Goal: Task Accomplishment & Management: Complete application form

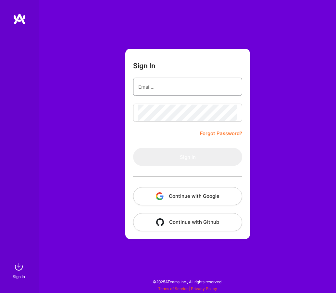
paste input "christinemstraub@gmail.com"
type input "christinemstraub@gmail.com"
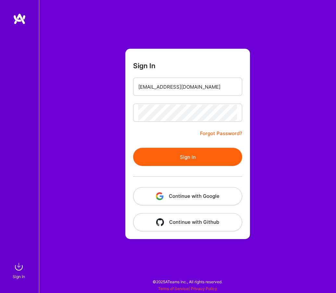
click at [181, 163] on button "Sign In" at bounding box center [187, 157] width 109 height 18
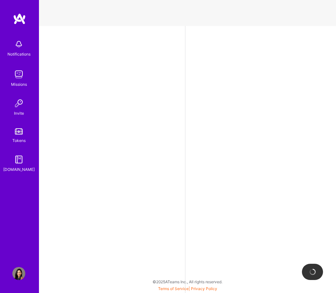
select select "US"
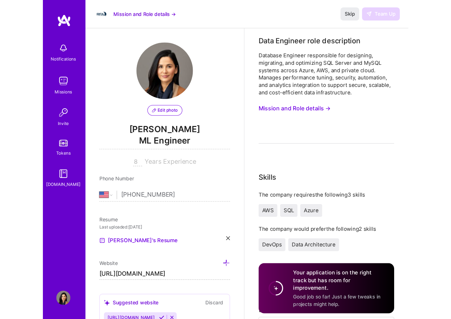
scroll to position [167, 0]
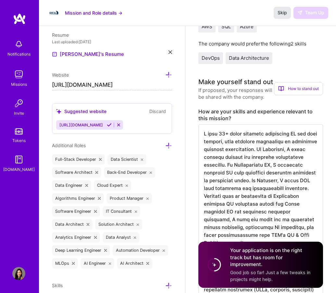
click at [281, 14] on span "Skip" at bounding box center [282, 12] width 9 height 7
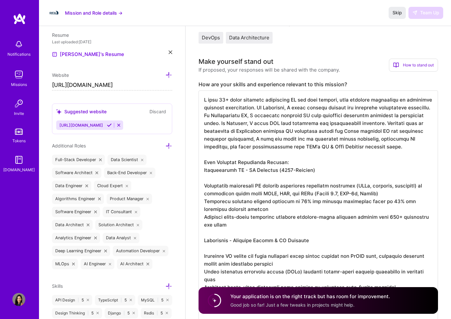
click at [112, 124] on icon at bounding box center [109, 125] width 5 height 5
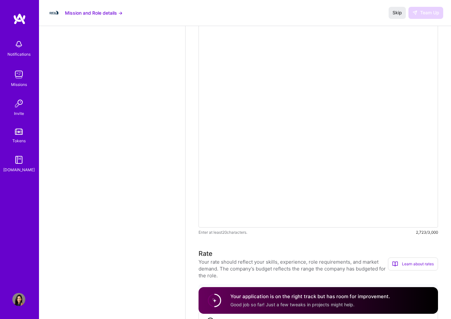
scroll to position [516, 0]
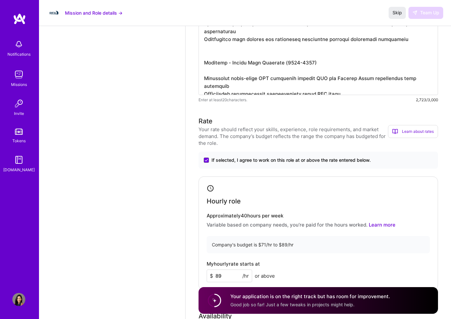
click at [329, 138] on div "Data Engineer role description Database Engineer responsible for designing, mig…" at bounding box center [319, 202] width 240 height 1370
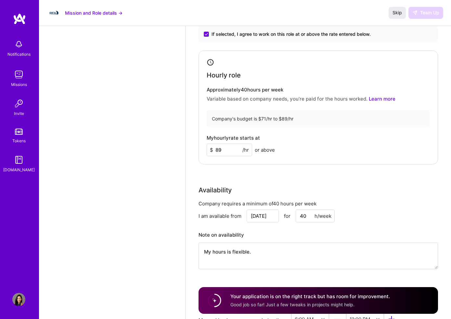
scroll to position [618, 0]
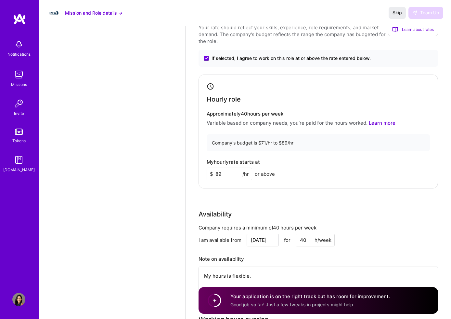
click at [226, 174] on input "89" at bounding box center [230, 173] width 46 height 13
type input "89"
click at [288, 187] on div "Hourly role Approximately 40 hours per week Variable based on company needs, yo…" at bounding box center [319, 131] width 240 height 114
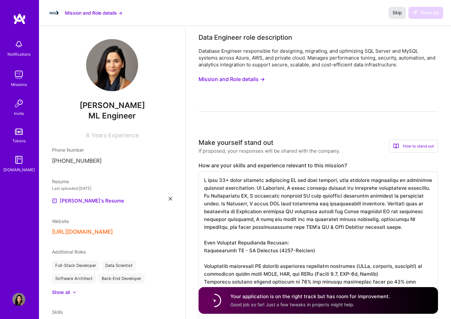
scroll to position [0, 0]
click at [336, 13] on span "Skip" at bounding box center [397, 12] width 9 height 7
click at [171, 199] on icon at bounding box center [171, 199] width 4 height 4
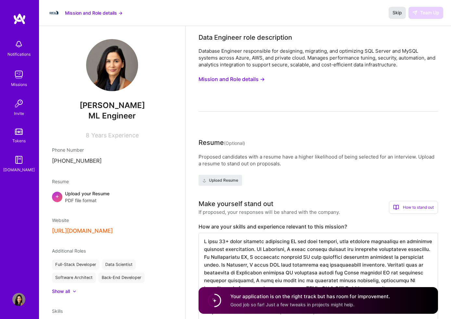
click at [336, 15] on span "Skip" at bounding box center [397, 12] width 9 height 7
click at [99, 199] on span "PDF file format" at bounding box center [87, 200] width 45 height 7
click at [20, 41] on img at bounding box center [18, 44] width 13 height 13
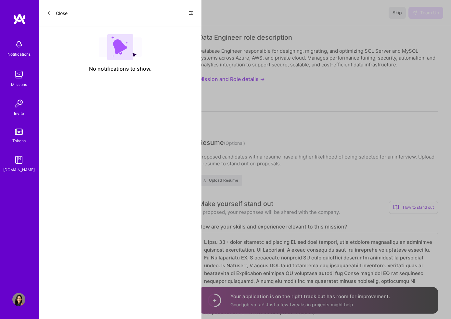
click at [54, 14] on button "Close" at bounding box center [57, 13] width 21 height 10
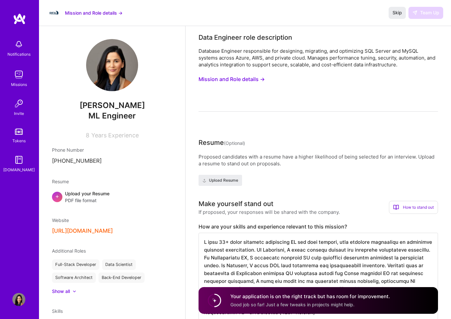
click at [100, 13] on button "Mission and Role details →" at bounding box center [94, 12] width 58 height 7
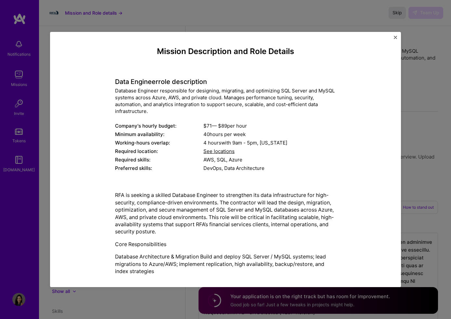
click at [336, 38] on div "Mission Description and Role Details Data Engineer role description Database En…" at bounding box center [225, 159] width 351 height 255
click at [336, 38] on img "Close" at bounding box center [395, 37] width 3 height 3
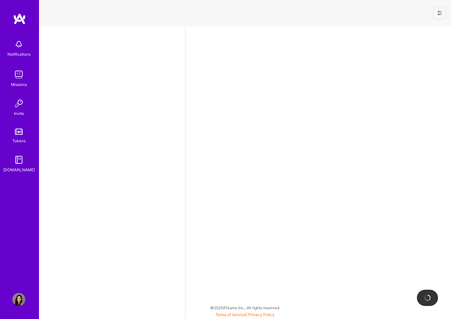
select select "US"
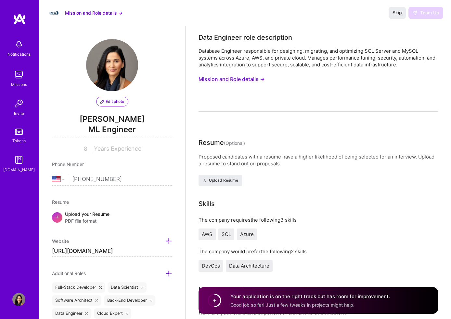
click at [129, 250] on input "[URL][DOMAIN_NAME]" at bounding box center [112, 251] width 120 height 10
click at [111, 252] on input "[URL][DOMAIN_NAME]" at bounding box center [112, 251] width 120 height 10
click at [104, 254] on input "[URL][DOMAIN_NAME]" at bounding box center [112, 251] width 120 height 10
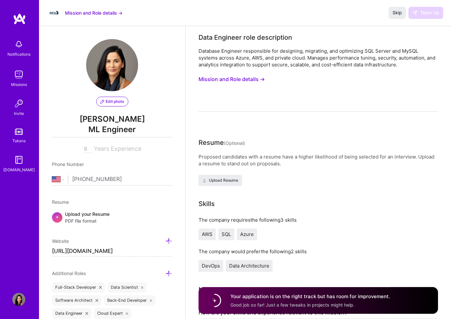
paste input "[DOMAIN_NAME][URL]"
type input "[URL][DOMAIN_NAME]"
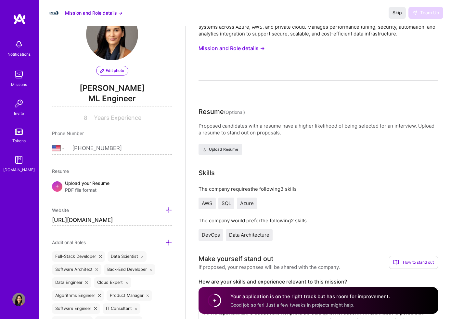
scroll to position [48, 0]
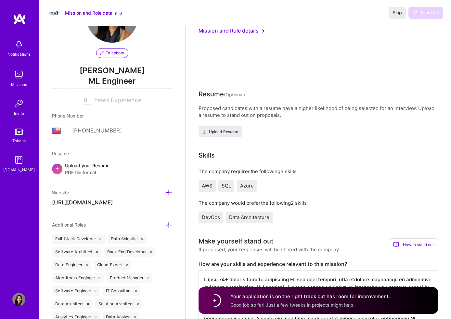
click at [101, 170] on span "PDF file format" at bounding box center [87, 172] width 45 height 7
click at [228, 132] on span "Upload Resume" at bounding box center [221, 132] width 36 height 6
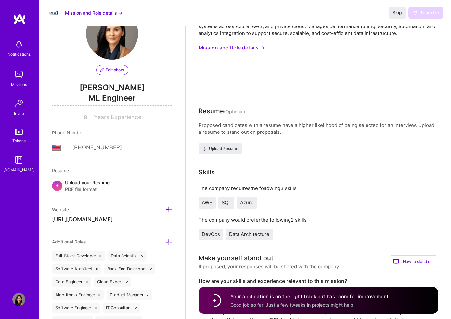
scroll to position [33, 0]
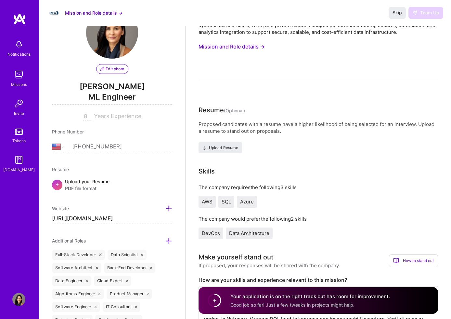
click at [23, 303] on img at bounding box center [18, 299] width 13 height 13
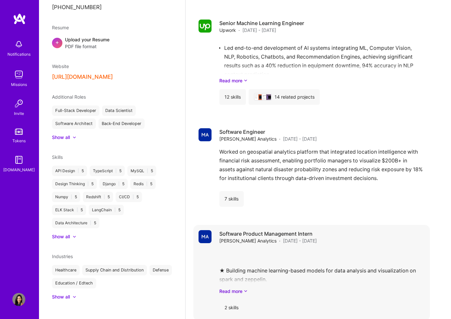
scroll to position [3021, 0]
